Goal: Task Accomplishment & Management: Use online tool/utility

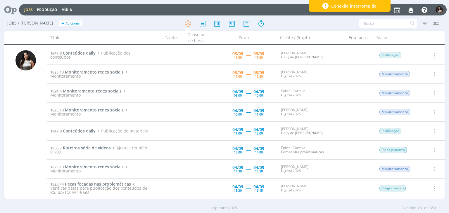
click at [433, 74] on icon "button" at bounding box center [434, 74] width 6 height 7
click at [417, 112] on link "Iniciar timesheet" at bounding box center [418, 112] width 46 height 9
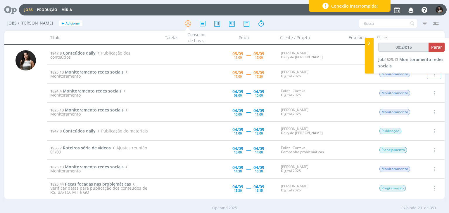
type input "00:24:16"
click at [440, 49] on span "Parar" at bounding box center [436, 47] width 11 height 6
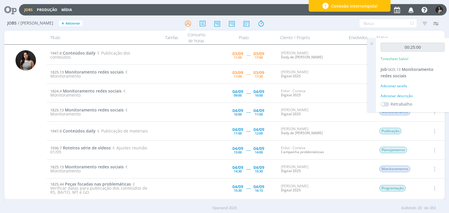
click at [374, 45] on icon at bounding box center [371, 43] width 11 height 11
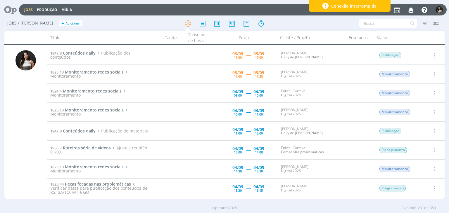
click at [434, 73] on icon "button" at bounding box center [434, 74] width 6 height 7
click at [417, 94] on link "Concluir" at bounding box center [418, 93] width 46 height 9
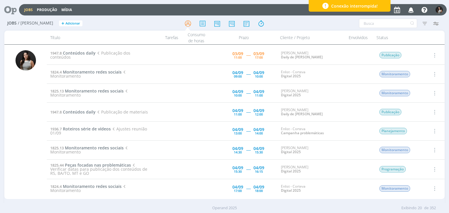
click at [434, 55] on icon "button" at bounding box center [434, 55] width 6 height 7
click at [266, 37] on div "Prazo" at bounding box center [243, 38] width 65 height 14
click at [434, 55] on icon "button" at bounding box center [434, 55] width 6 height 7
click at [423, 94] on link "Iniciar timesheet" at bounding box center [418, 93] width 46 height 9
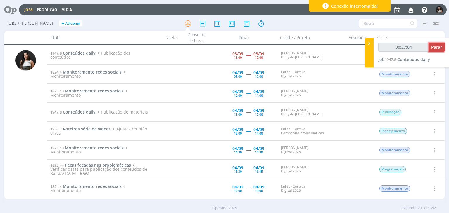
type input "00:27:05"
click at [432, 45] on span "Parar" at bounding box center [436, 47] width 11 height 6
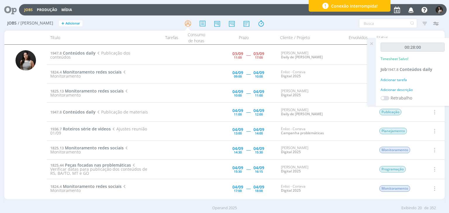
click at [373, 44] on icon at bounding box center [371, 43] width 11 height 11
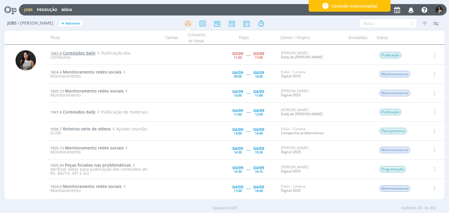
click at [90, 53] on span "Conteúdos daily" at bounding box center [79, 53] width 33 height 6
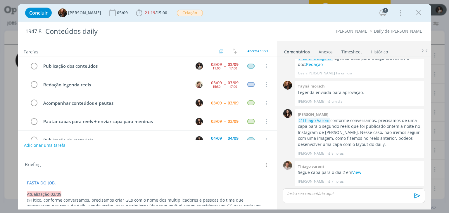
scroll to position [234, 0]
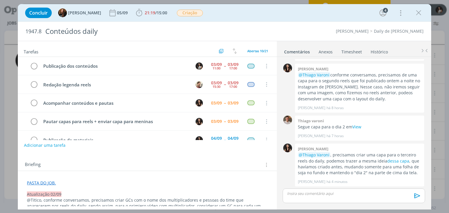
click at [353, 51] on link "Timesheet" at bounding box center [351, 50] width 21 height 8
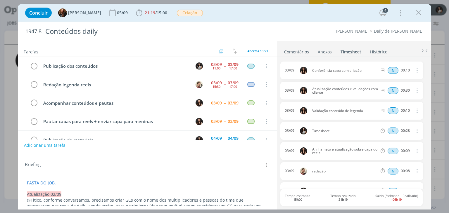
click at [413, 130] on icon "dialog" at bounding box center [416, 130] width 6 height 7
click at [401, 150] on link "Editar" at bounding box center [400, 150] width 46 height 9
drag, startPoint x: 334, startPoint y: 131, endPoint x: 306, endPoint y: 132, distance: 28.6
click at [306, 132] on div "[DATE] 17:16 Timesheet Selecione a tarefa N 00:28" at bounding box center [351, 131] width 143 height 18
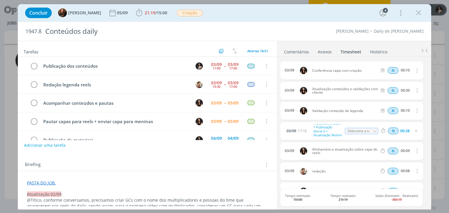
click at [375, 80] on div "03/09 Conferência capa com criação N 00:10 Excluir" at bounding box center [351, 71] width 143 height 19
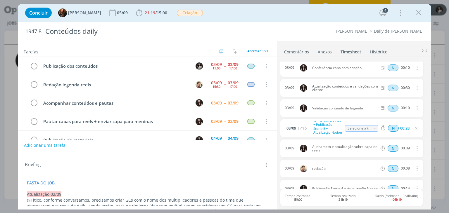
scroll to position [0, 0]
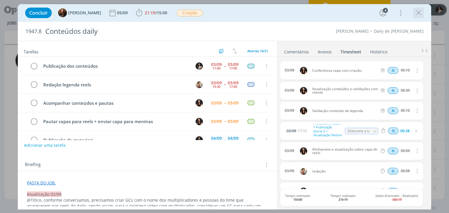
click at [422, 16] on icon "dialog" at bounding box center [418, 12] width 9 height 9
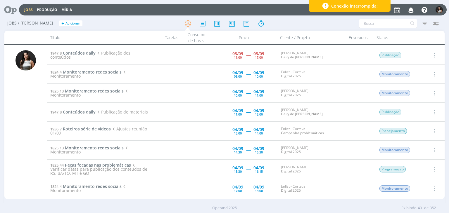
click at [84, 53] on span "Conteúdos daily" at bounding box center [79, 53] width 33 height 6
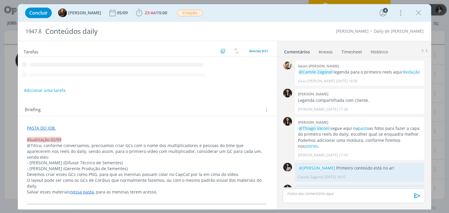
scroll to position [234, 0]
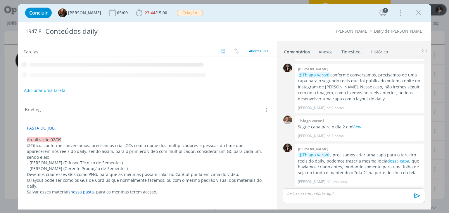
click at [349, 52] on link "Timesheet" at bounding box center [351, 50] width 21 height 8
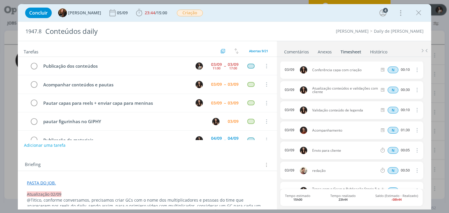
scroll to position [0, 0]
click at [157, 11] on span "15:00" at bounding box center [162, 13] width 11 height 6
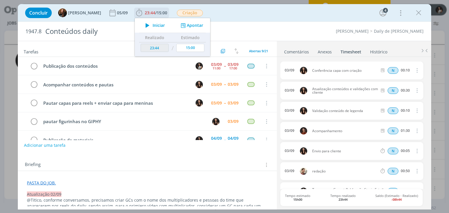
click at [191, 27] on button "Apontar" at bounding box center [191, 26] width 24 height 6
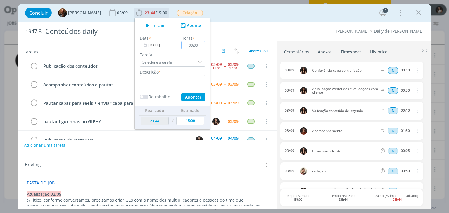
click at [189, 45] on input "00:00" at bounding box center [194, 45] width 24 height 8
type input "00:10"
click at [170, 82] on textarea "dialog" at bounding box center [172, 81] width 65 height 13
type textarea "Publicação Stories 6"
click at [186, 97] on button "Apontar" at bounding box center [193, 97] width 24 height 8
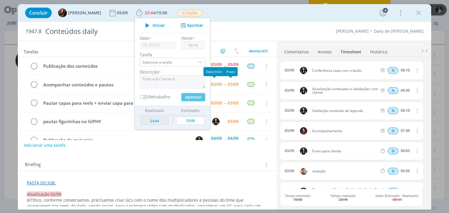
type input "23:54"
type input "00:00"
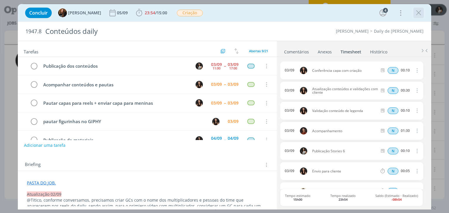
click at [419, 14] on icon "dialog" at bounding box center [418, 12] width 9 height 9
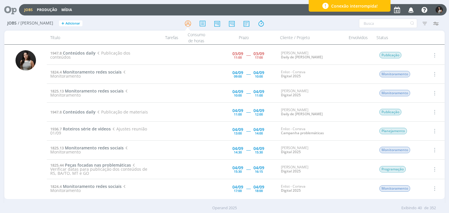
click at [433, 53] on icon "button" at bounding box center [434, 55] width 6 height 7
click at [422, 73] on link "Concluir" at bounding box center [418, 74] width 46 height 9
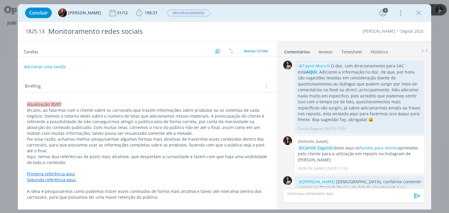
scroll to position [887, 0]
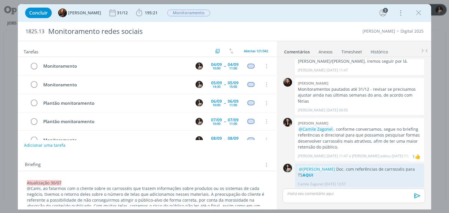
click at [352, 51] on link "Timesheet" at bounding box center [351, 50] width 21 height 8
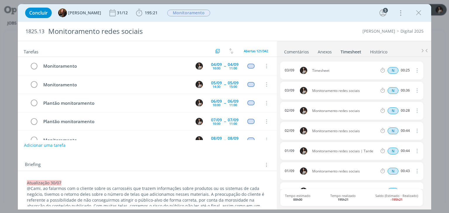
click at [416, 73] on icon "dialog" at bounding box center [416, 70] width 6 height 7
click at [406, 90] on link "Editar" at bounding box center [400, 89] width 46 height 9
drag, startPoint x: 303, startPoint y: 72, endPoint x: 293, endPoint y: 72, distance: 9.9
click at [293, 72] on div "03/09 16:48 Timesheet Selecione a tarefa N 00:25" at bounding box center [351, 71] width 143 height 18
click at [344, 42] on ul "Comentários Anexos 0 Timesheet Histórico" at bounding box center [354, 49] width 154 height 16
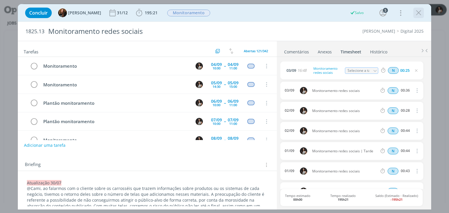
click at [418, 15] on icon "dialog" at bounding box center [418, 12] width 9 height 9
